Goal: Check status: Verify the current state of an ongoing process or item

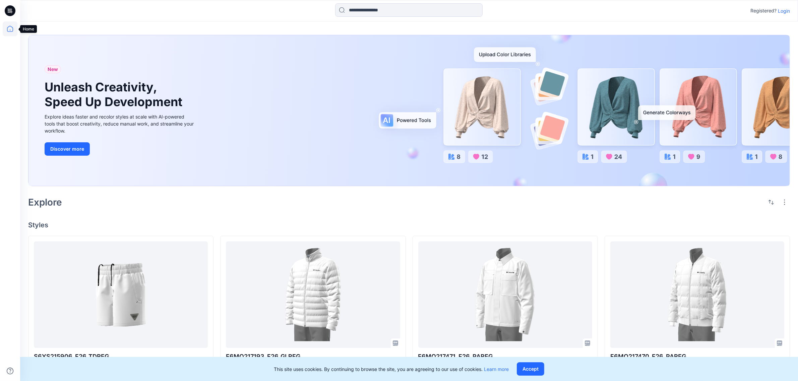
click at [11, 29] on icon at bounding box center [10, 28] width 15 height 15
click at [8, 27] on icon at bounding box center [10, 28] width 15 height 15
click at [13, 9] on icon at bounding box center [10, 10] width 11 height 11
click at [7, 27] on icon at bounding box center [10, 28] width 15 height 15
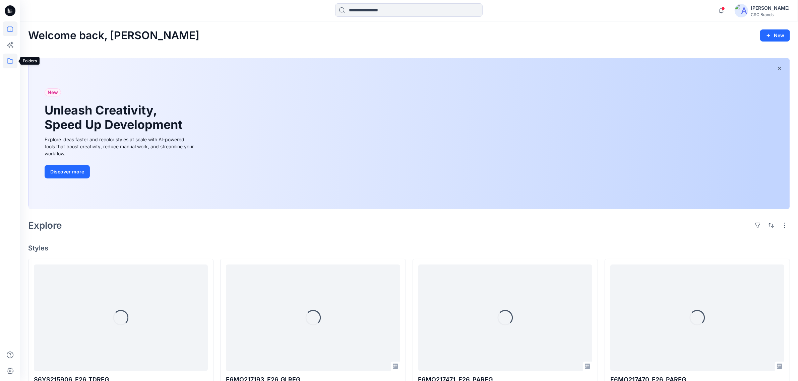
click at [7, 59] on icon at bounding box center [10, 60] width 6 height 5
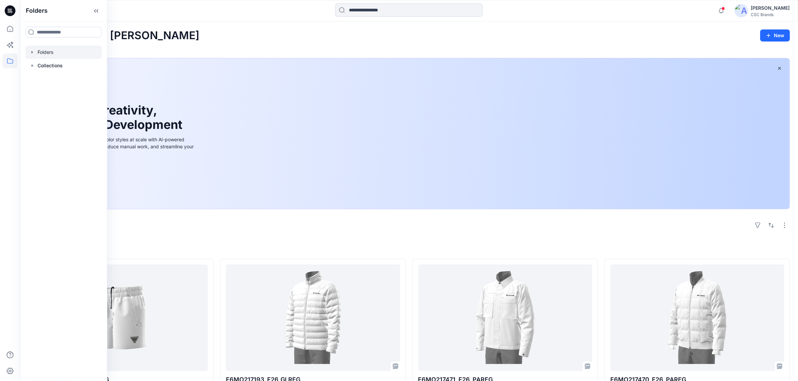
click at [28, 51] on div at bounding box center [63, 52] width 76 height 13
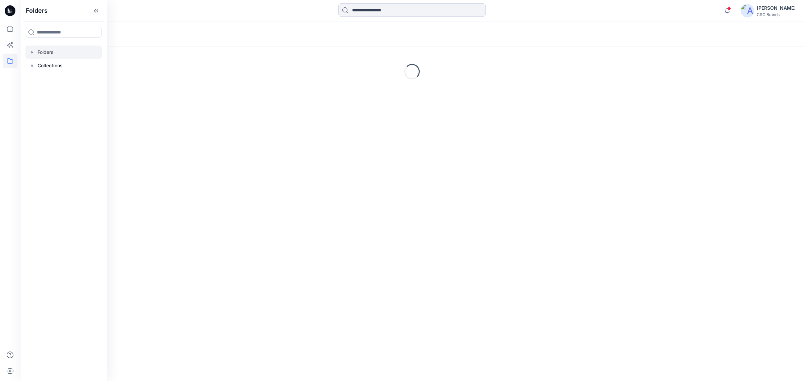
click at [33, 51] on icon "button" at bounding box center [31, 52] width 5 height 5
click at [39, 64] on icon "button" at bounding box center [38, 65] width 5 height 5
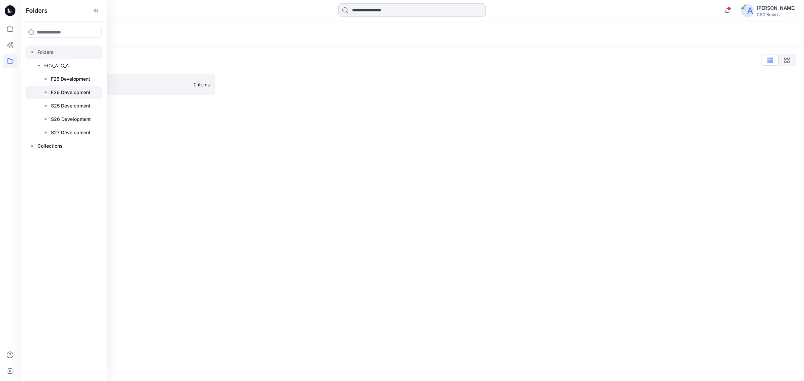
click at [56, 93] on p "F26 Development" at bounding box center [71, 92] width 40 height 8
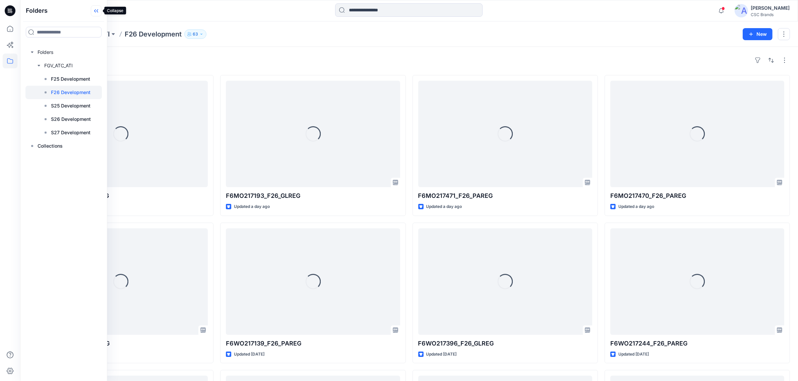
click at [94, 9] on icon at bounding box center [96, 10] width 11 height 11
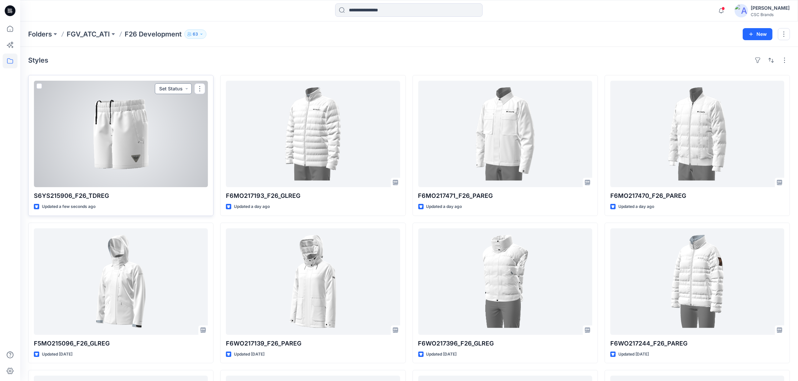
click at [171, 87] on button "Set Status" at bounding box center [173, 88] width 37 height 11
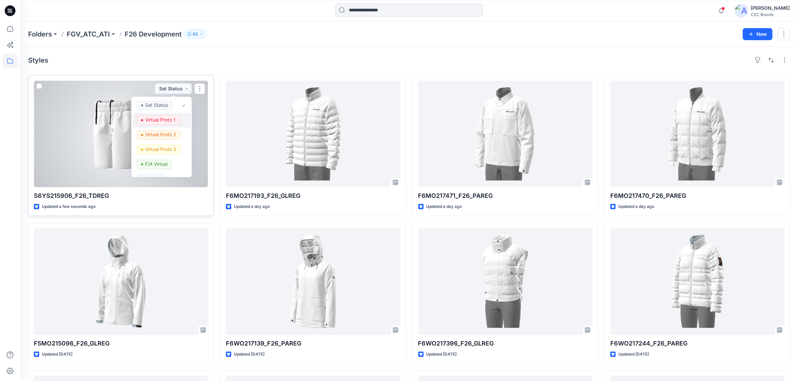
click at [168, 120] on p "Virtual Proto 1" at bounding box center [160, 120] width 30 height 9
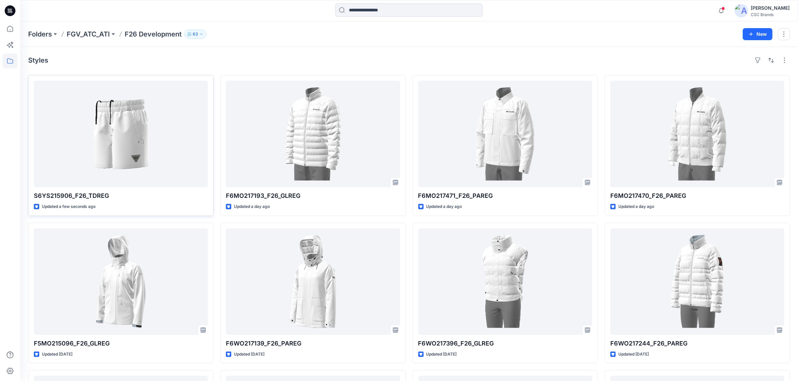
click at [266, 45] on div "Folders FGV_ATC_ATI F26 Development 63 New" at bounding box center [409, 33] width 778 height 25
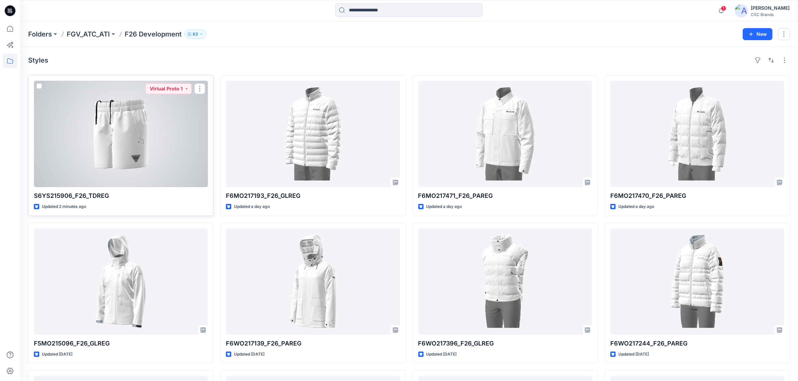
click at [103, 138] on div at bounding box center [121, 134] width 174 height 107
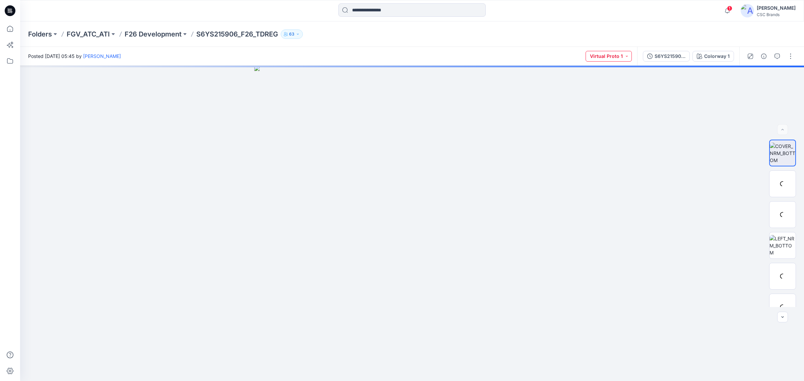
click at [630, 58] on button "Virtual Proto 1" at bounding box center [609, 56] width 46 height 11
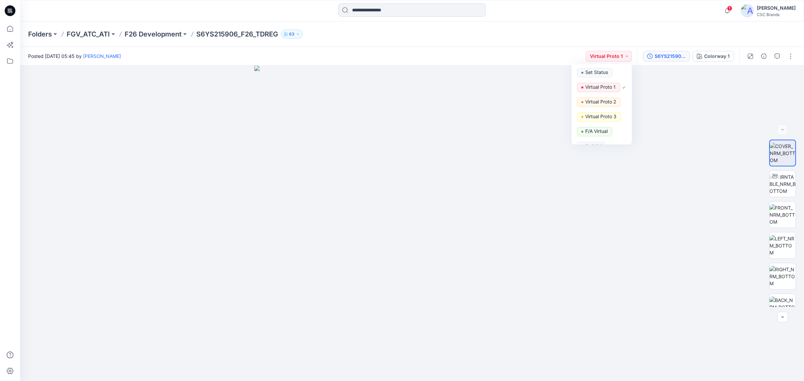
click at [680, 58] on div "S6YS215906_F26_TDREG_VP1" at bounding box center [670, 56] width 31 height 7
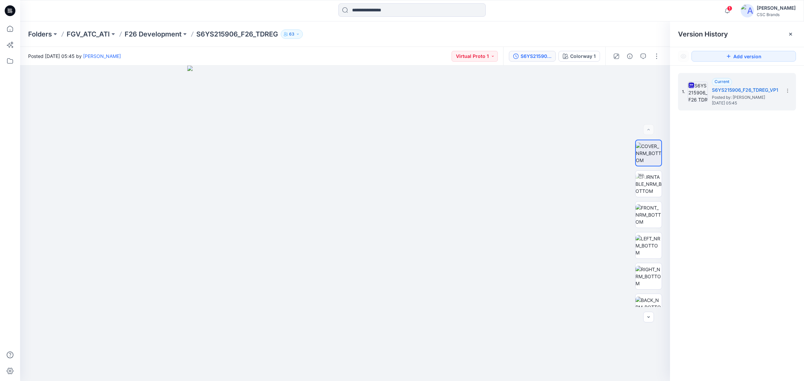
click at [568, 16] on div at bounding box center [412, 10] width 392 height 15
click at [633, 21] on div "1 Notifications Your style F6MO217193_F26_GLREG is ready 25 hours ago Your styl…" at bounding box center [412, 10] width 784 height 21
click at [647, 185] on img at bounding box center [649, 184] width 26 height 21
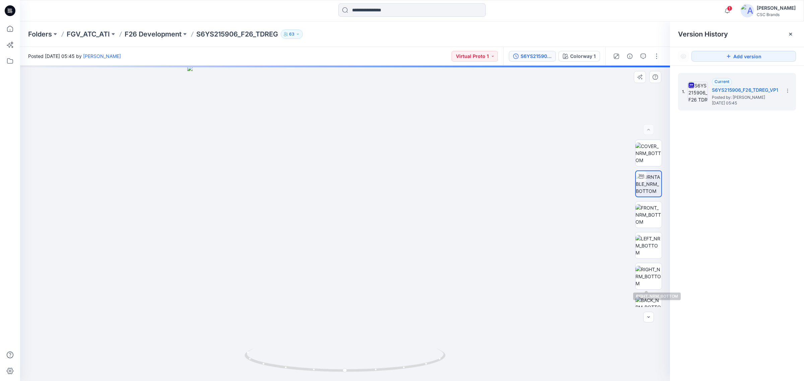
scroll to position [44, 0]
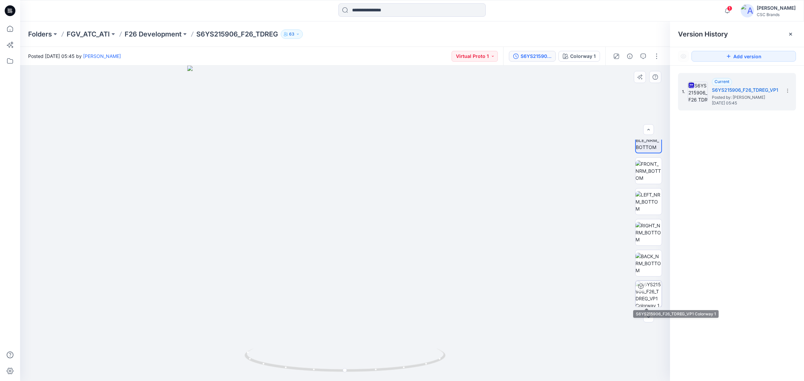
click at [647, 304] on img at bounding box center [649, 294] width 26 height 26
